Goal: Check status: Check status

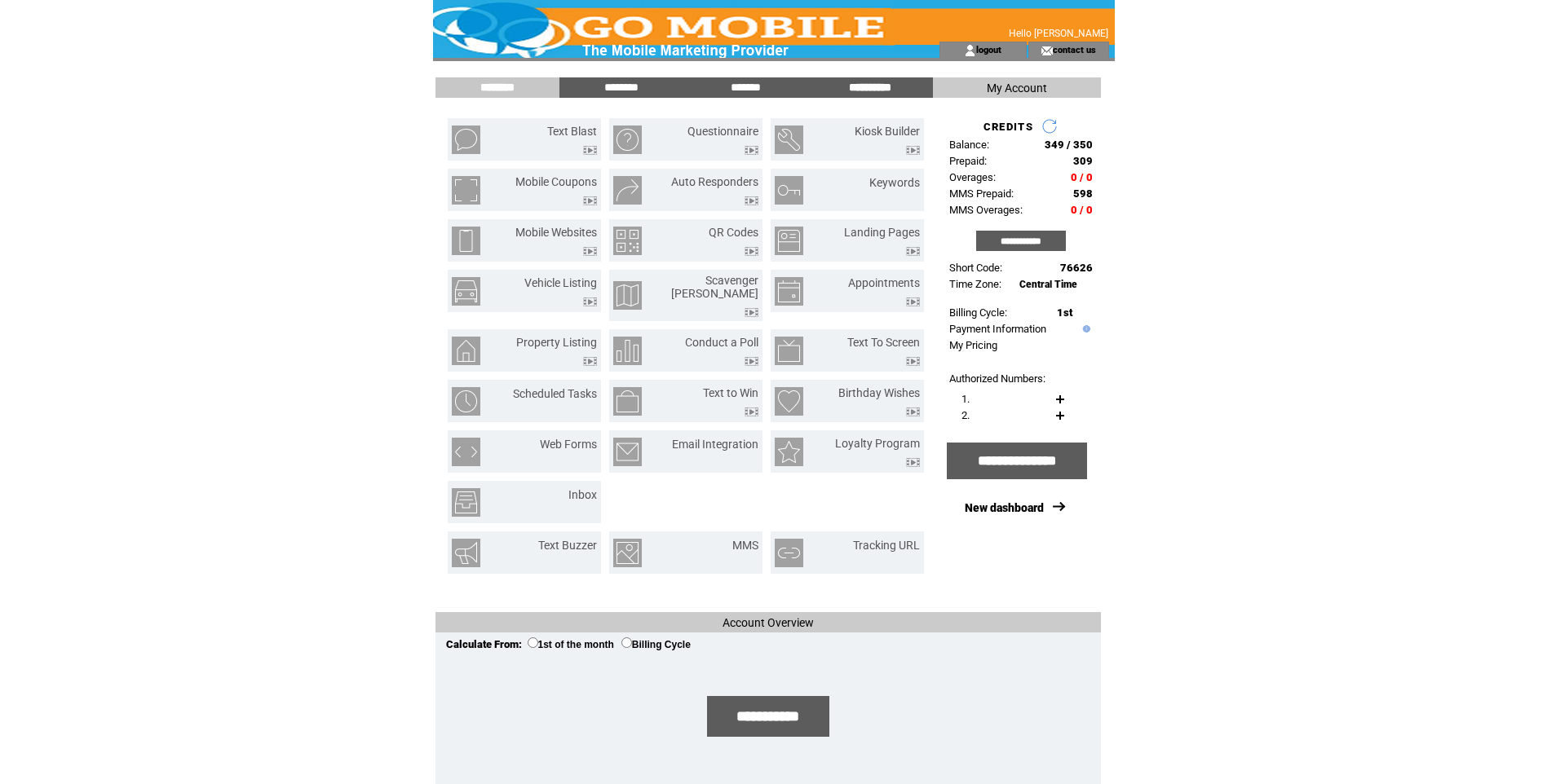
drag, startPoint x: 864, startPoint y: 89, endPoint x: 885, endPoint y: 100, distance: 23.7
click at [864, 89] on input "**********" at bounding box center [870, 88] width 122 height 13
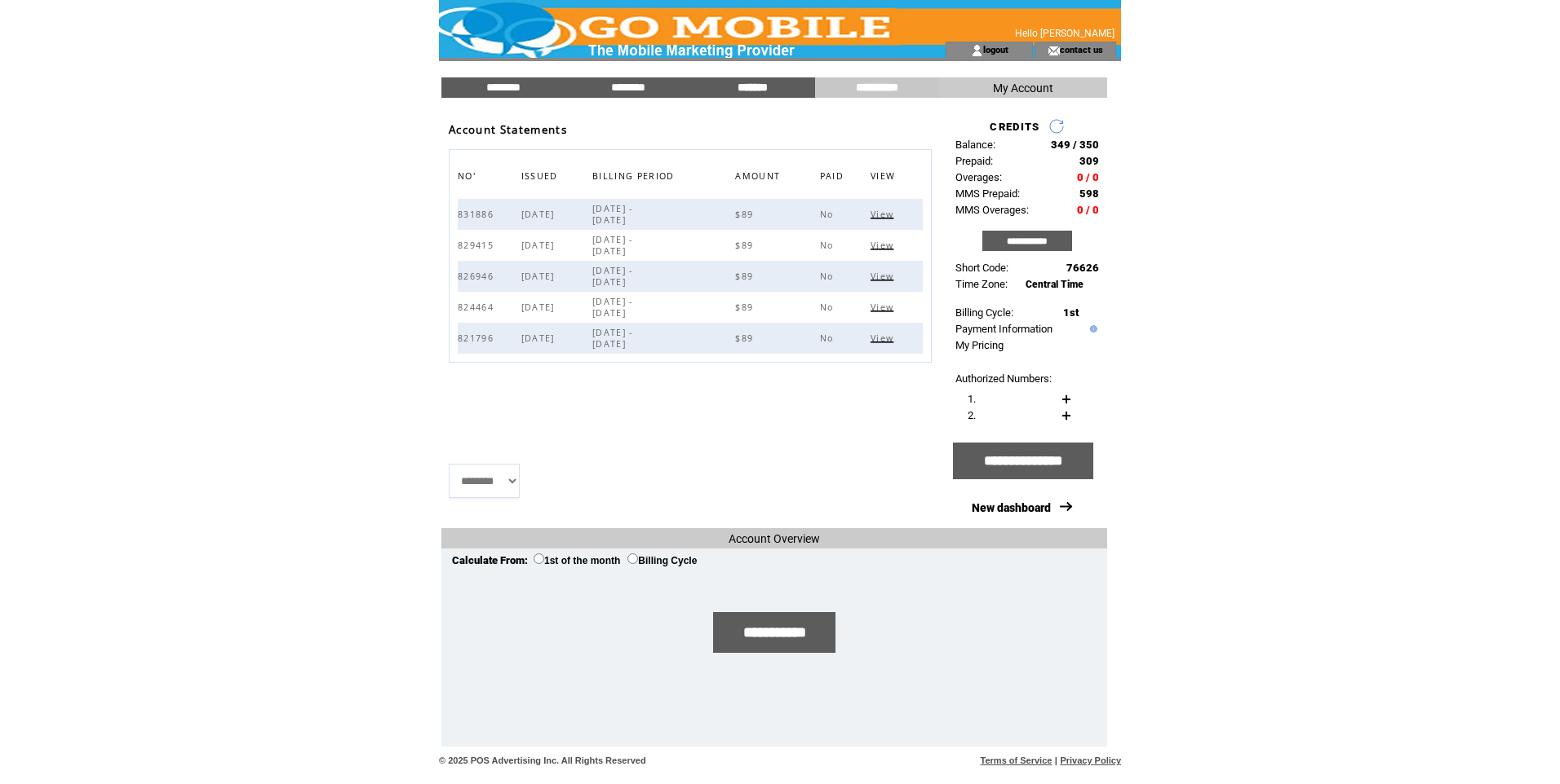
click at [745, 88] on input "*******" at bounding box center [752, 88] width 122 height 13
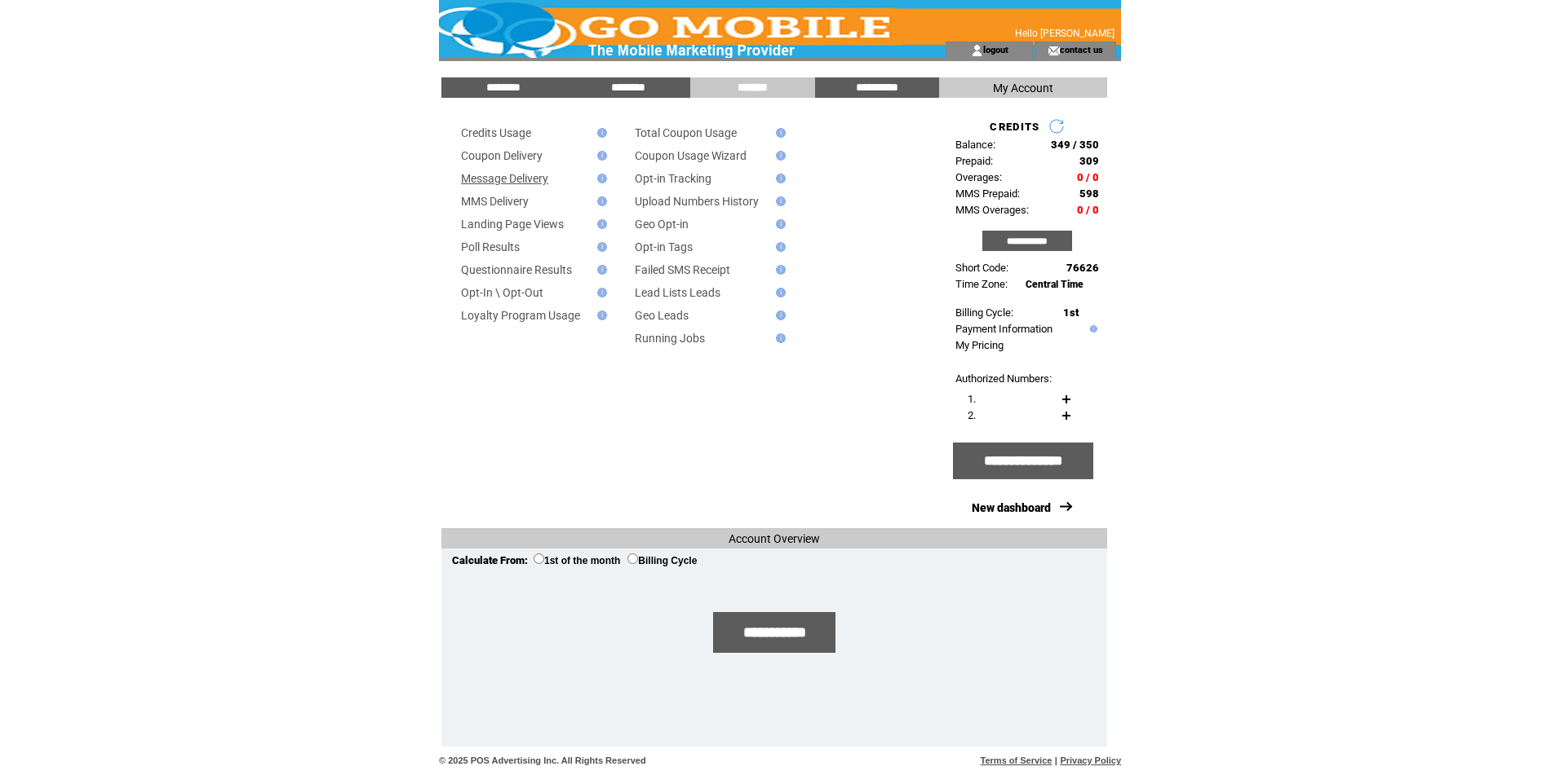
click at [501, 183] on link "Message Delivery" at bounding box center [504, 179] width 88 height 13
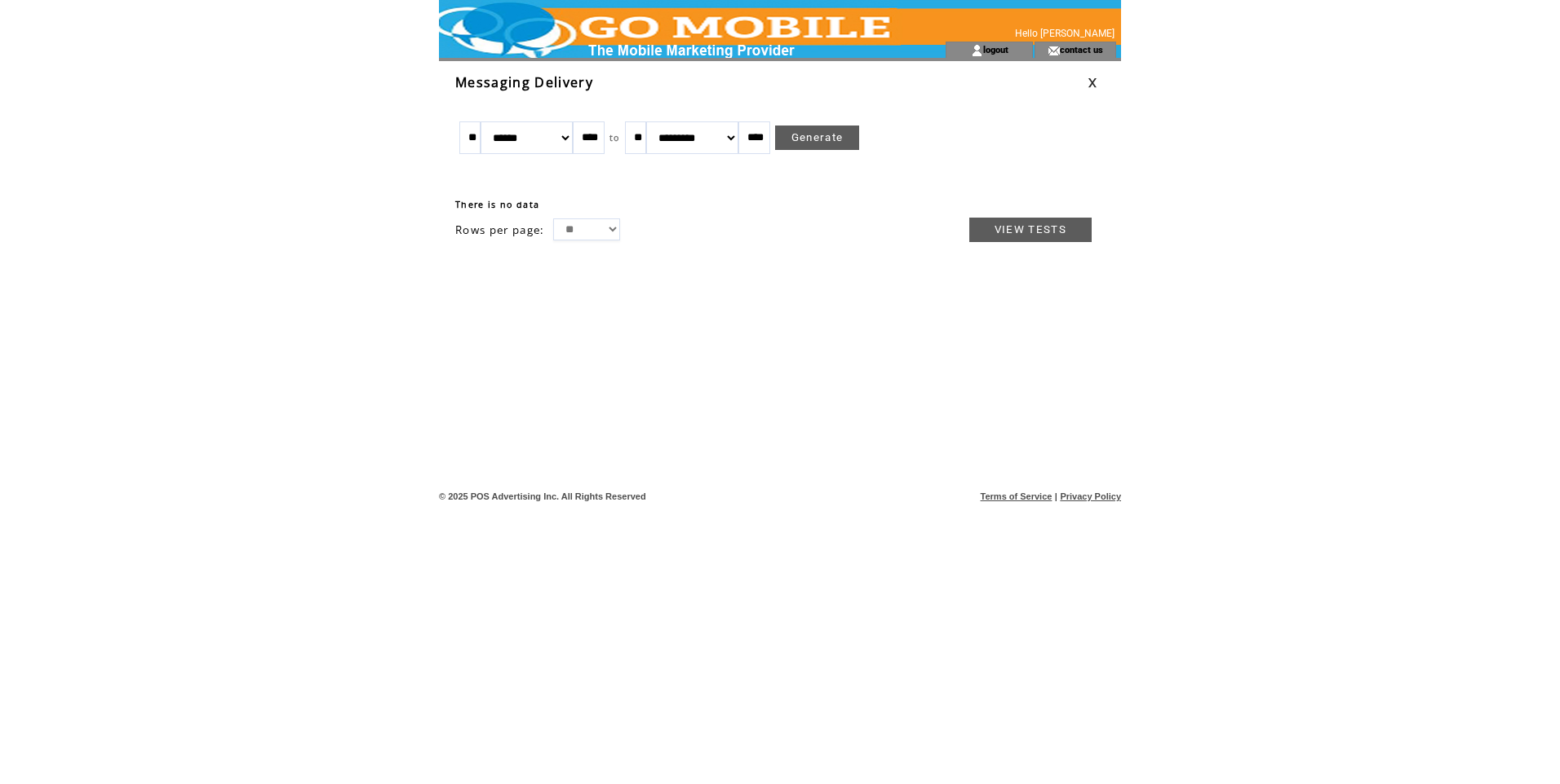
click at [1094, 84] on link at bounding box center [1092, 83] width 10 height 11
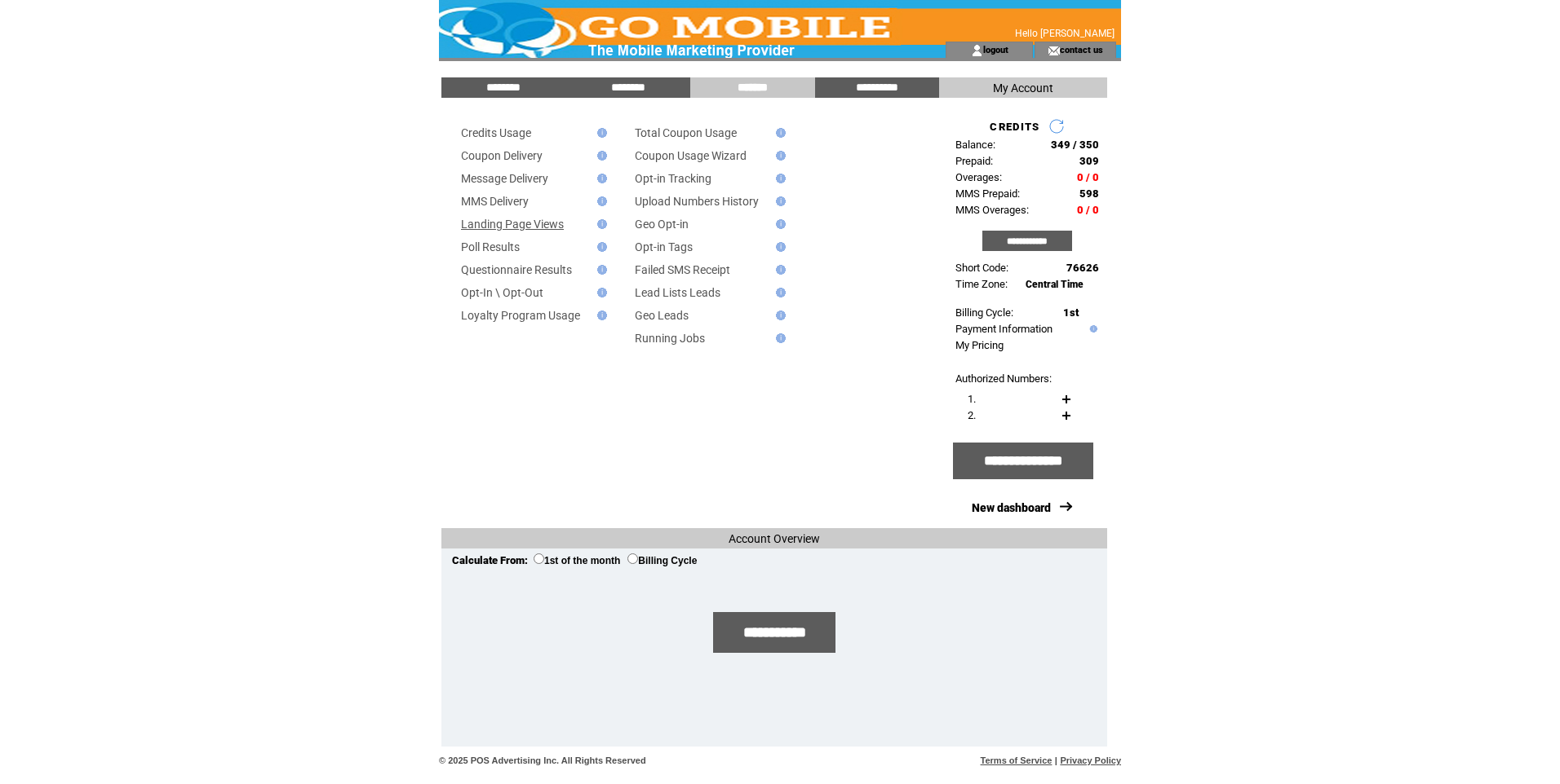
click at [520, 228] on link "Landing Page Views" at bounding box center [512, 224] width 103 height 13
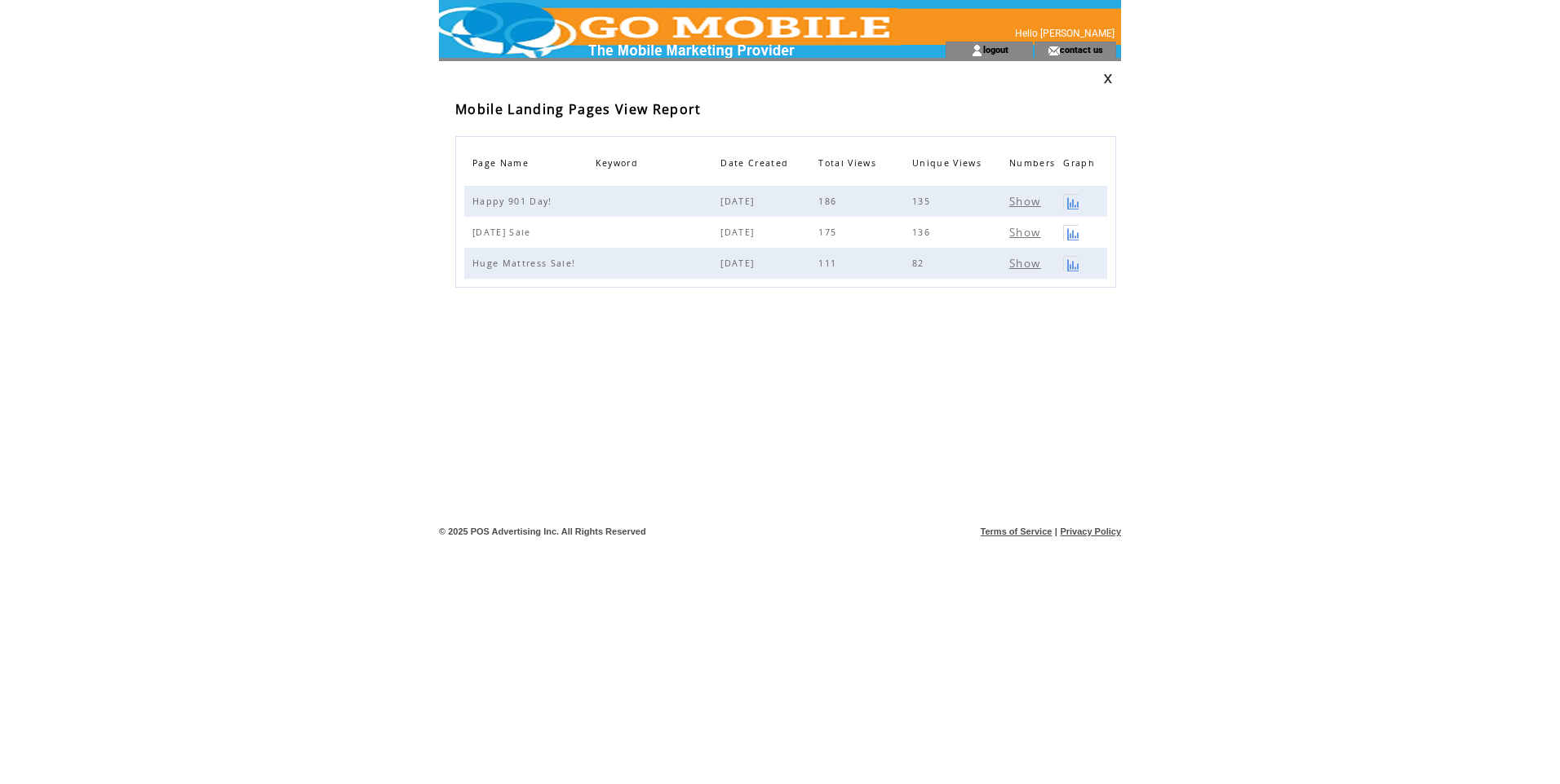
click at [1108, 78] on link at bounding box center [1108, 78] width 10 height 11
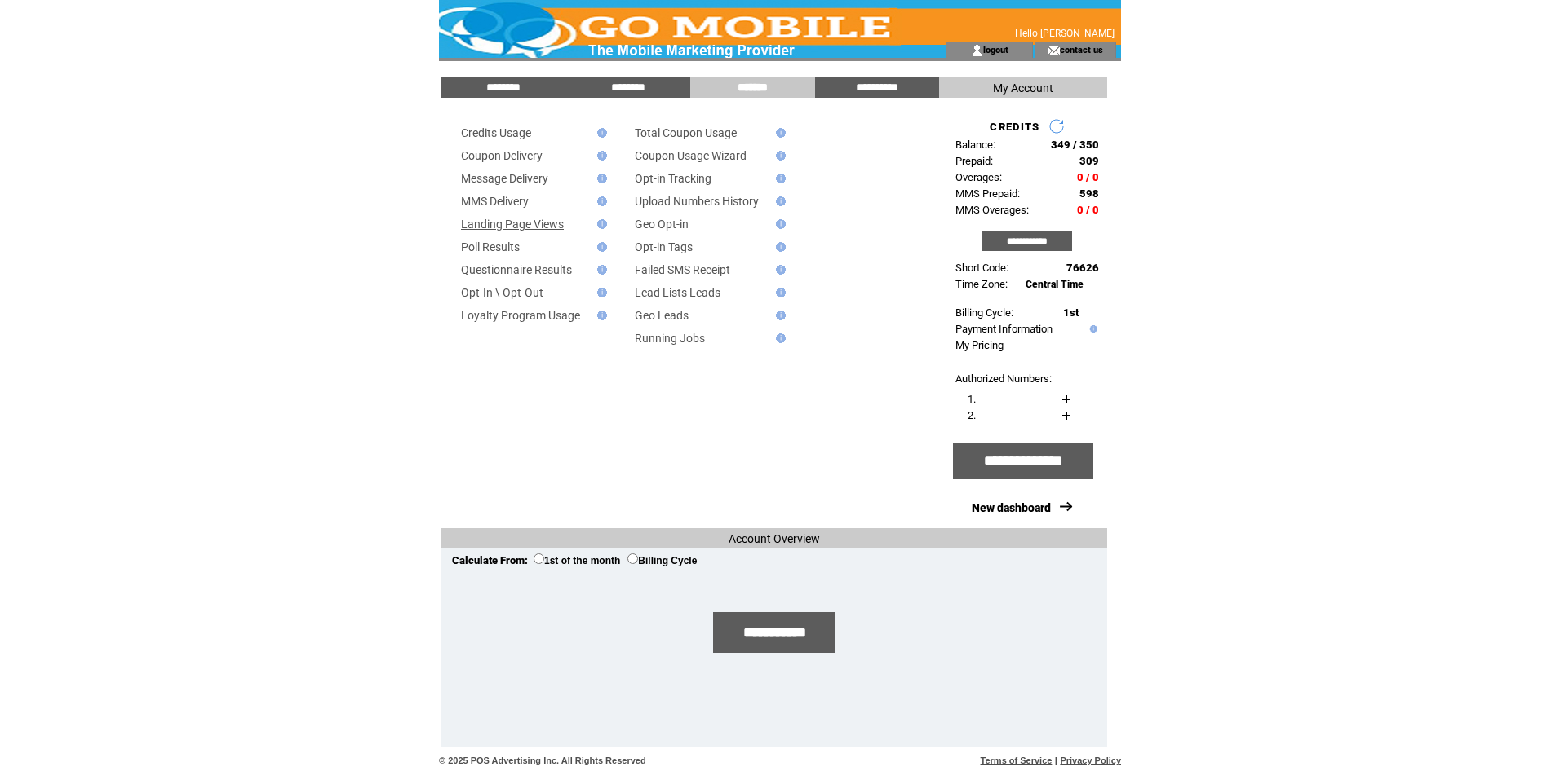
click at [503, 231] on link "Landing Page Views" at bounding box center [512, 224] width 103 height 13
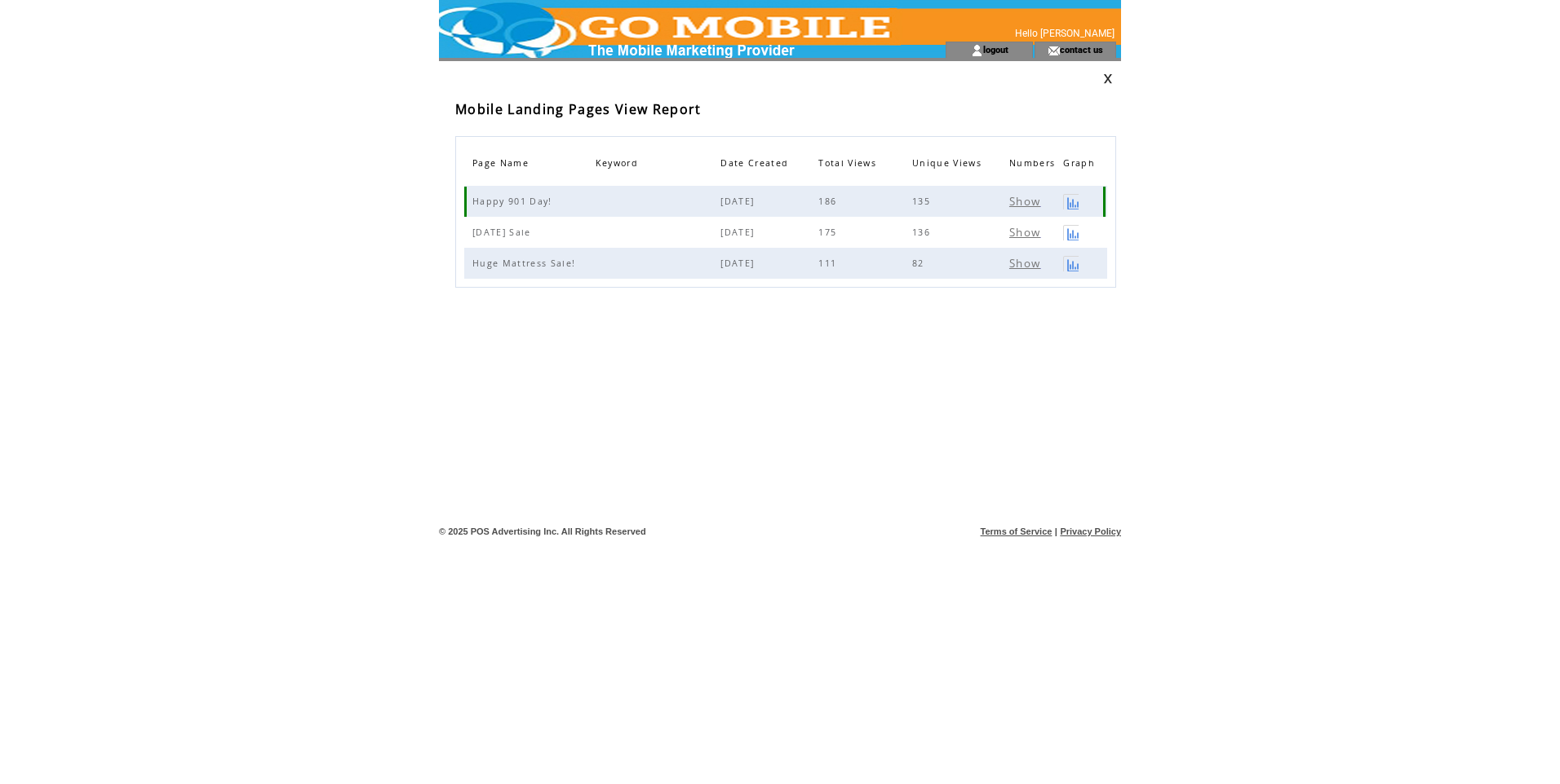
click at [532, 206] on span "Happy 901 Day!" at bounding box center [514, 201] width 84 height 12
click at [1026, 205] on span "Show" at bounding box center [1024, 201] width 31 height 14
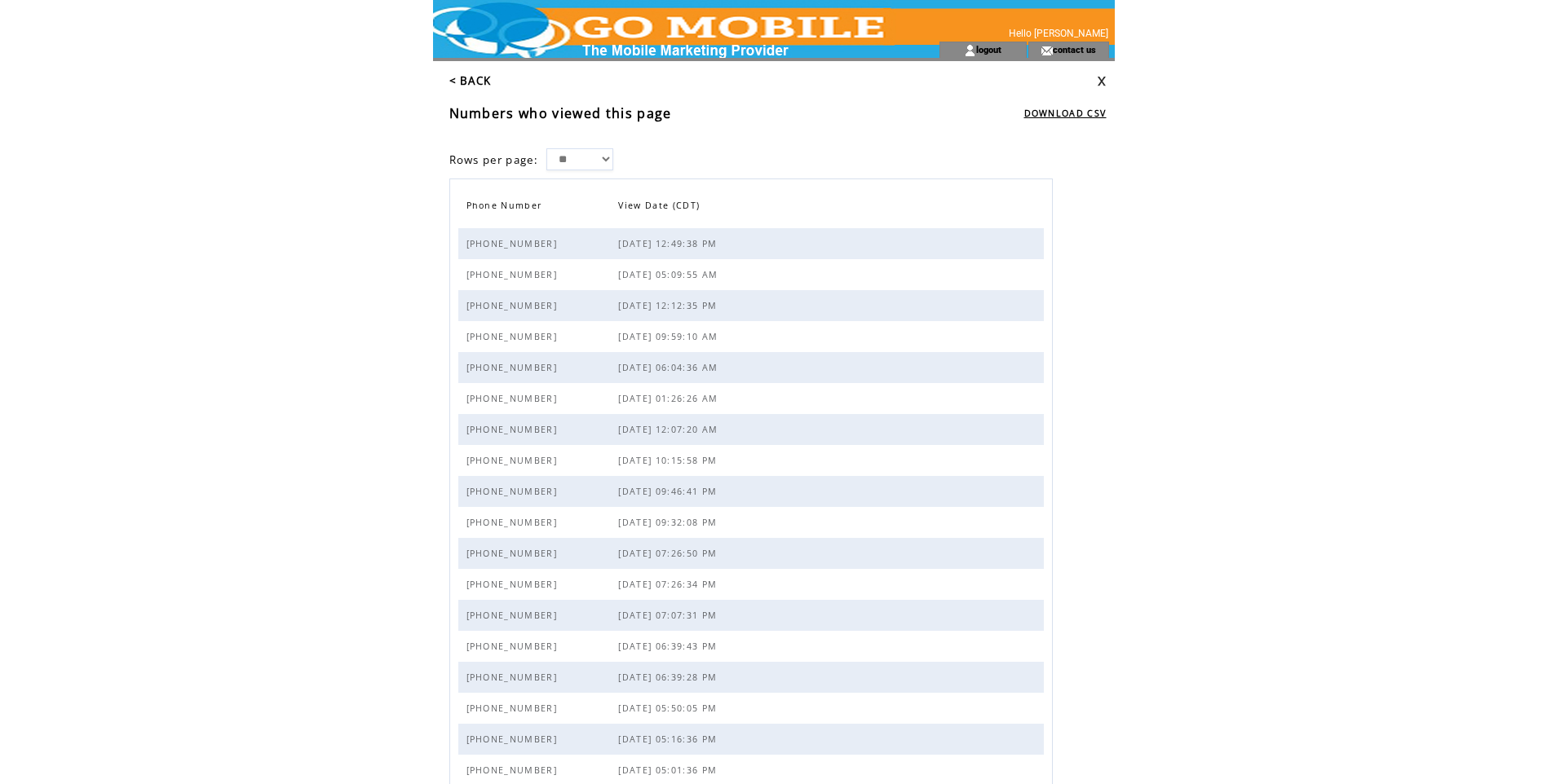
click at [479, 83] on link "< BACK" at bounding box center [470, 80] width 42 height 14
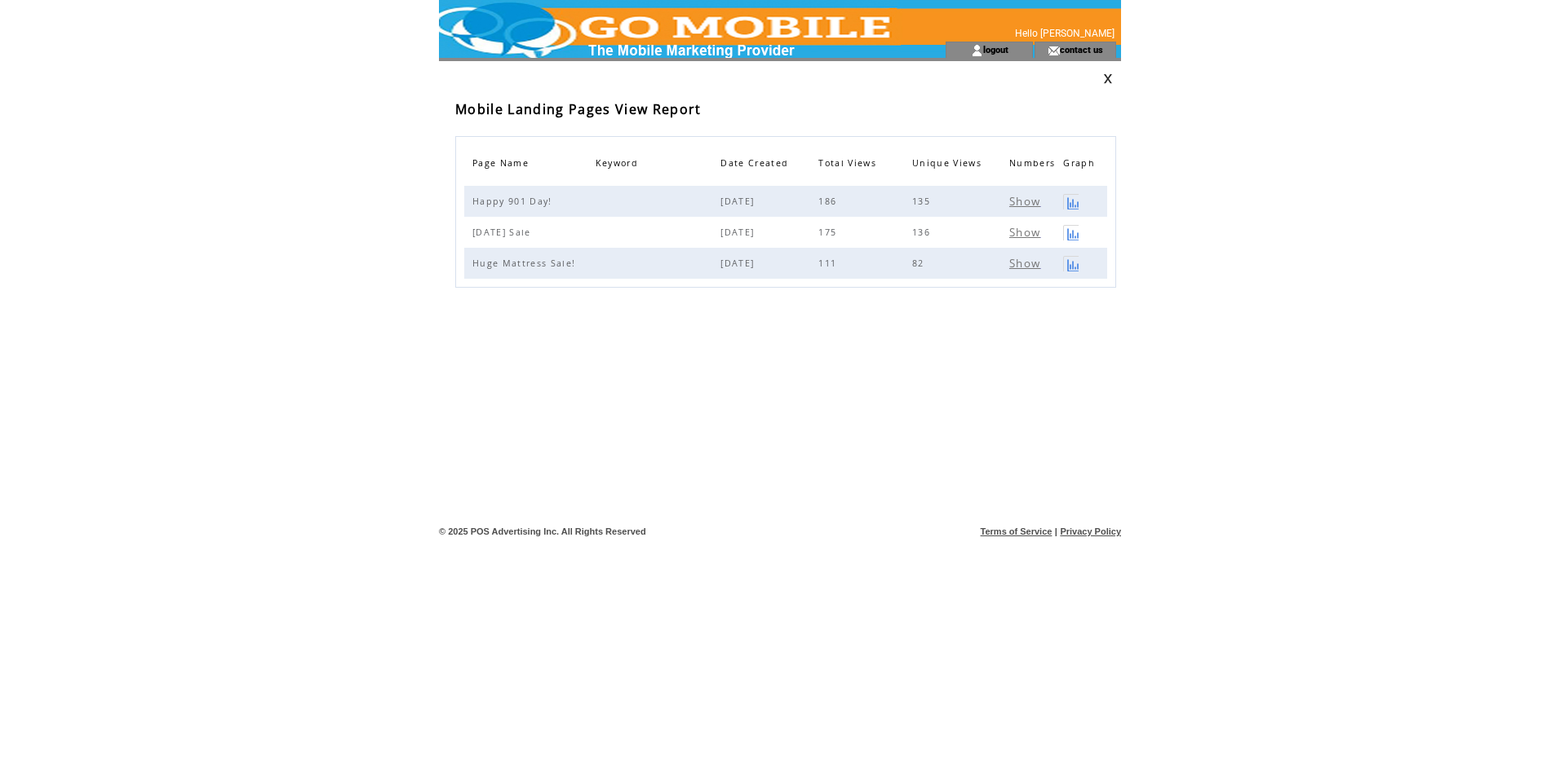
click at [1108, 81] on link at bounding box center [1108, 78] width 10 height 11
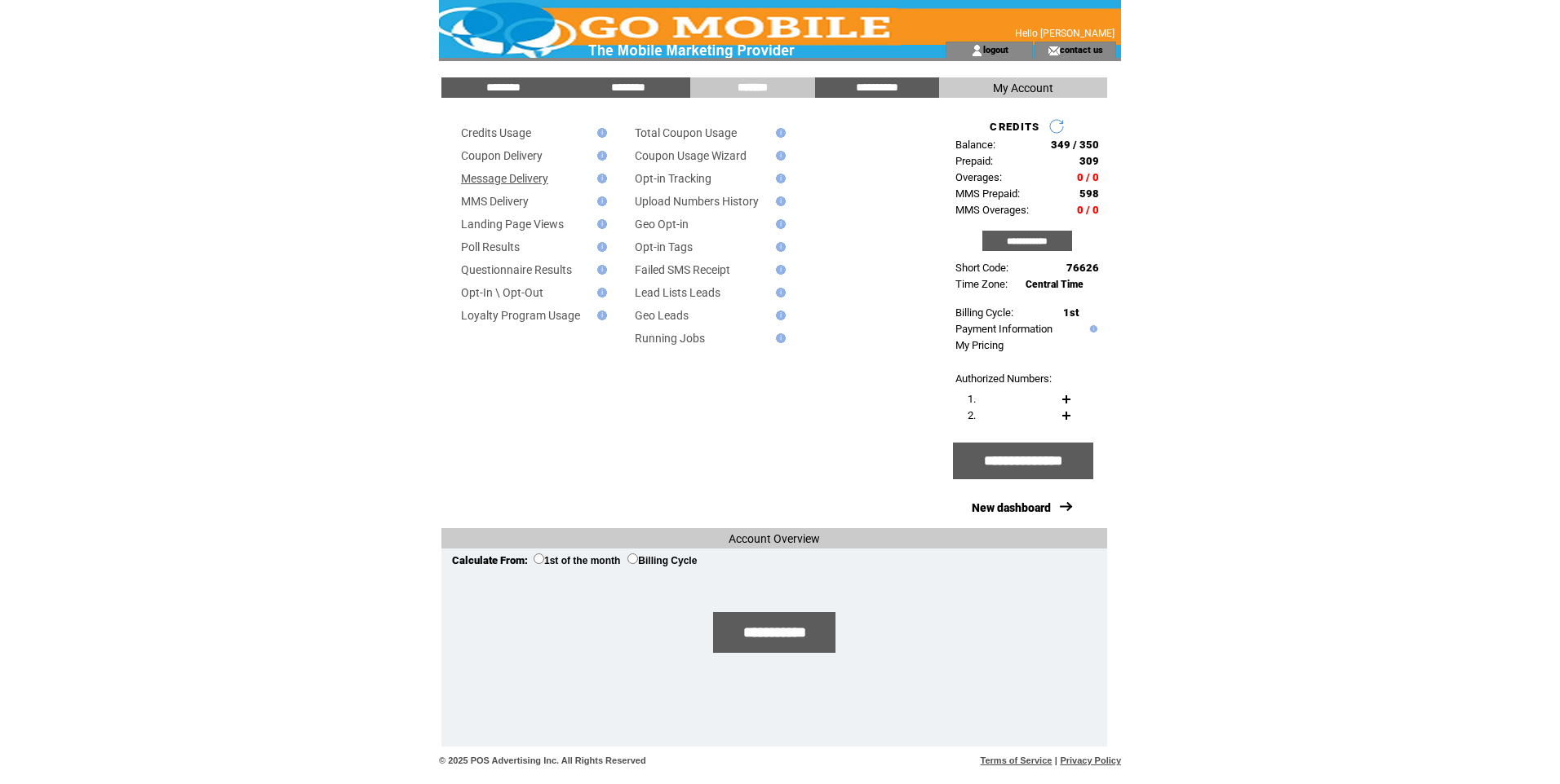
click at [517, 180] on link "Message Delivery" at bounding box center [504, 179] width 88 height 13
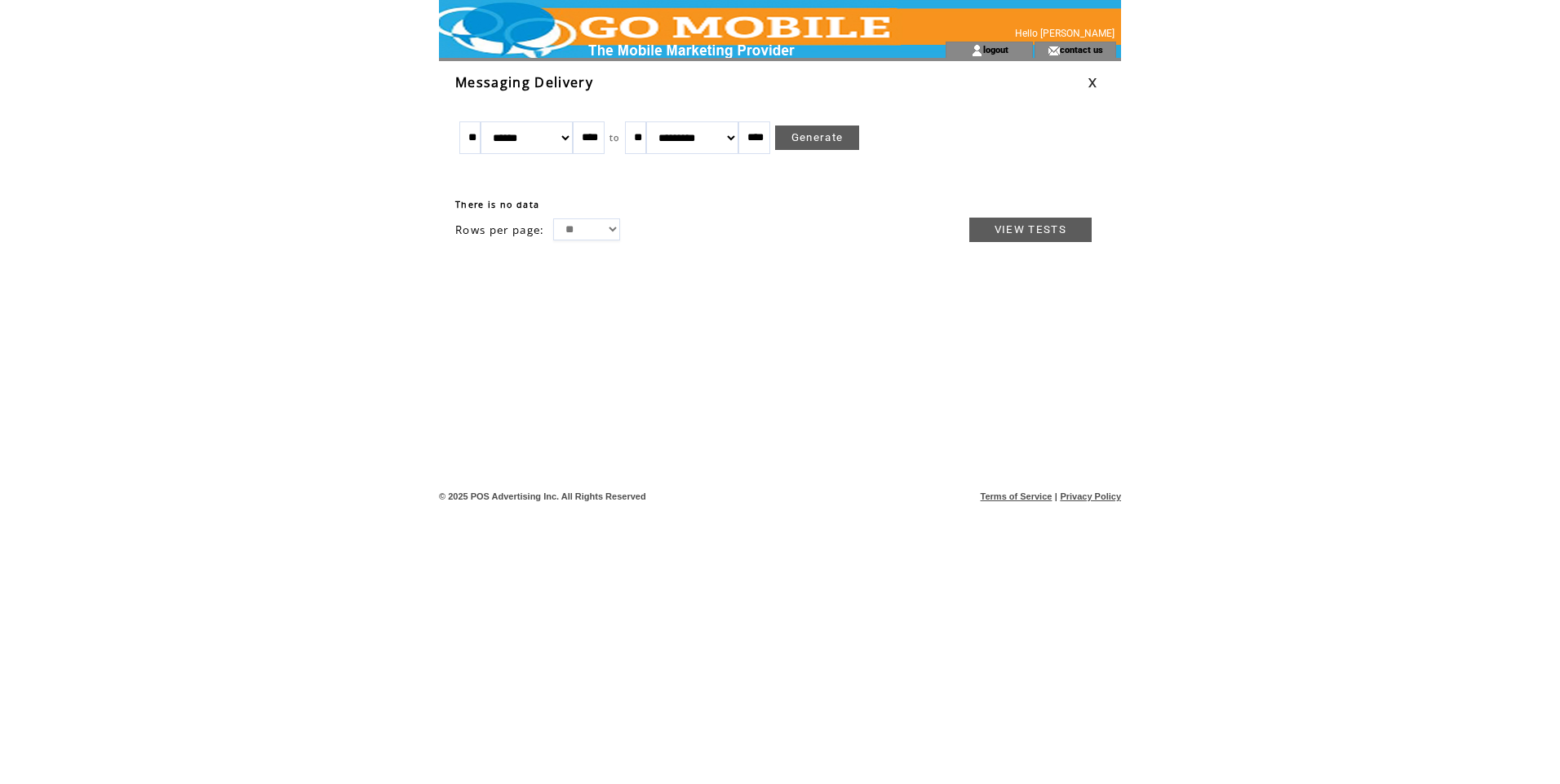
click at [1087, 81] on link at bounding box center [1092, 83] width 10 height 11
